Goal: Find specific page/section: Find specific page/section

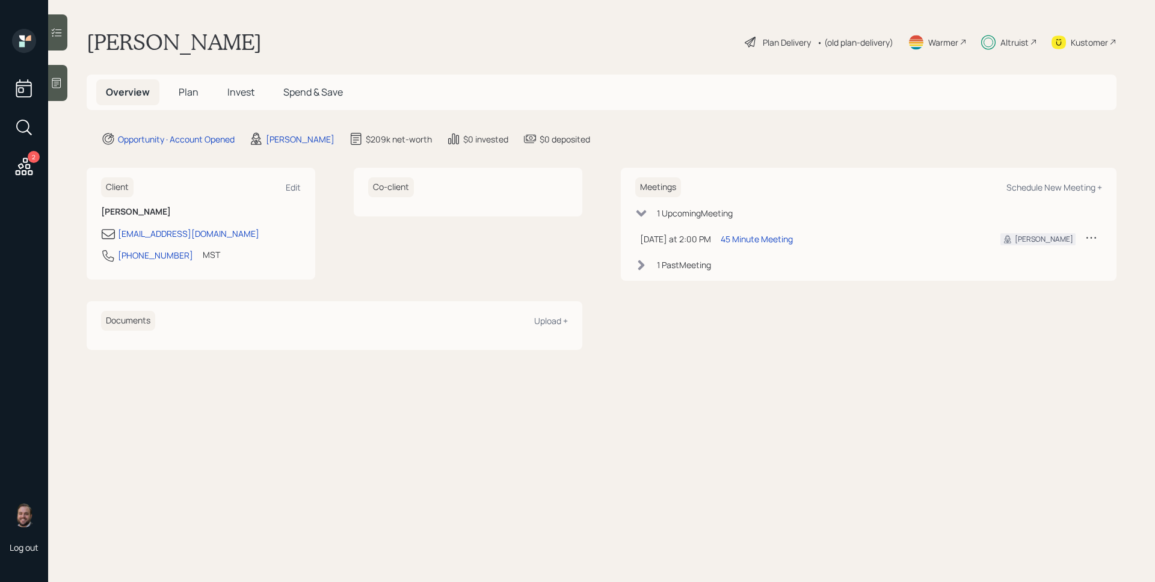
click at [1023, 40] on div "Altruist" at bounding box center [1015, 42] width 28 height 13
click at [1013, 45] on div "Altruist" at bounding box center [1015, 42] width 28 height 13
